Goal: Find specific page/section

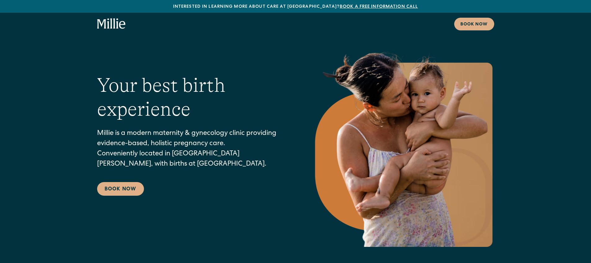
click at [100, 21] on icon "home" at bounding box center [101, 23] width 9 height 9
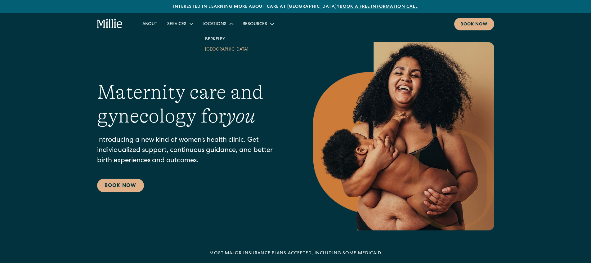
click at [224, 49] on link "South Bay" at bounding box center [226, 49] width 53 height 10
